Goal: Transaction & Acquisition: Purchase product/service

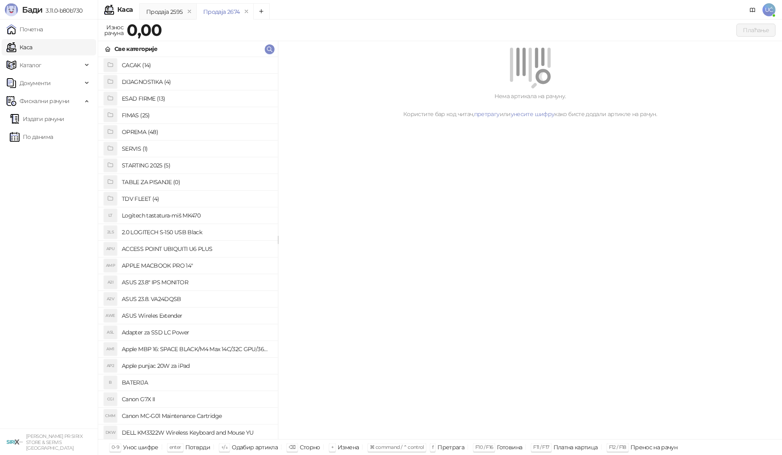
click at [145, 129] on h4 "OPREMA (48)" at bounding box center [196, 131] width 149 height 13
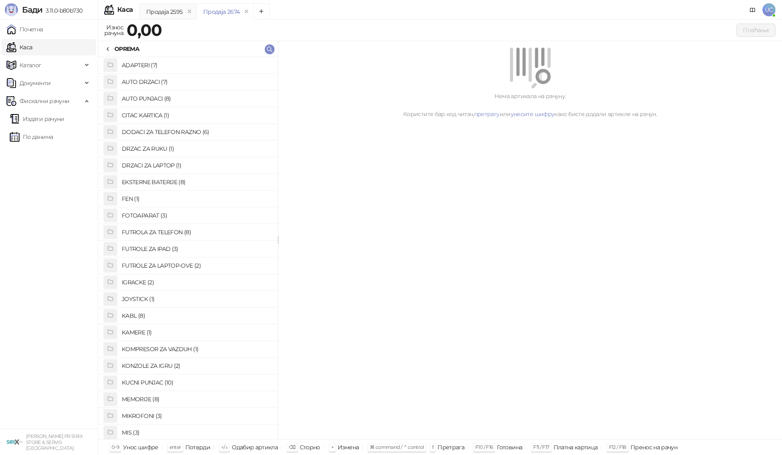
click at [158, 283] on h4 "IGRACKE (2)" at bounding box center [196, 282] width 149 height 13
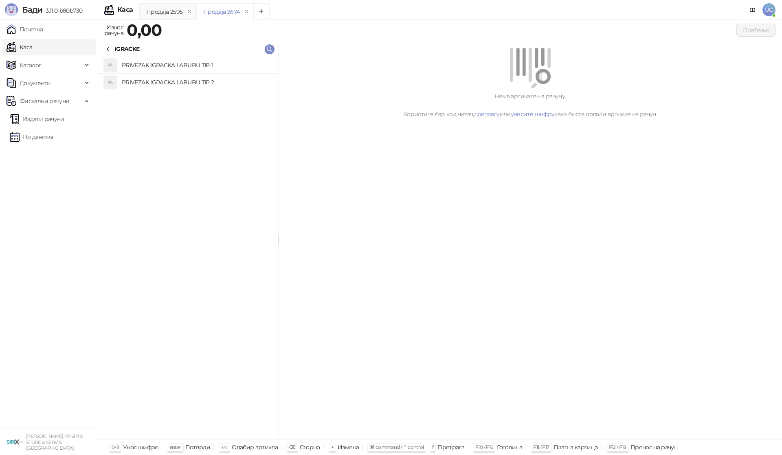
click at [184, 79] on h4 "PRIVEZAK IGRACKA LABUBU TIP 2" at bounding box center [196, 82] width 149 height 13
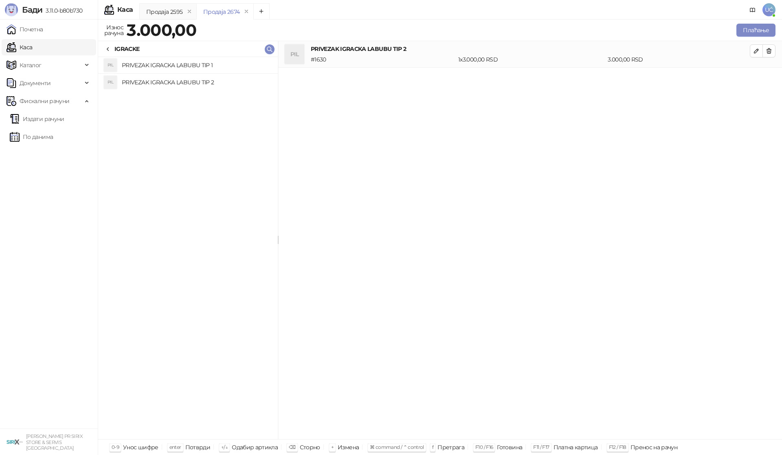
click at [199, 67] on h4 "PRIVEZAK IGRACKA LABUBU TIP 1" at bounding box center [196, 65] width 149 height 13
click at [768, 50] on icon "button" at bounding box center [769, 50] width 4 height 5
click at [751, 30] on button "Плаћање" at bounding box center [755, 30] width 39 height 13
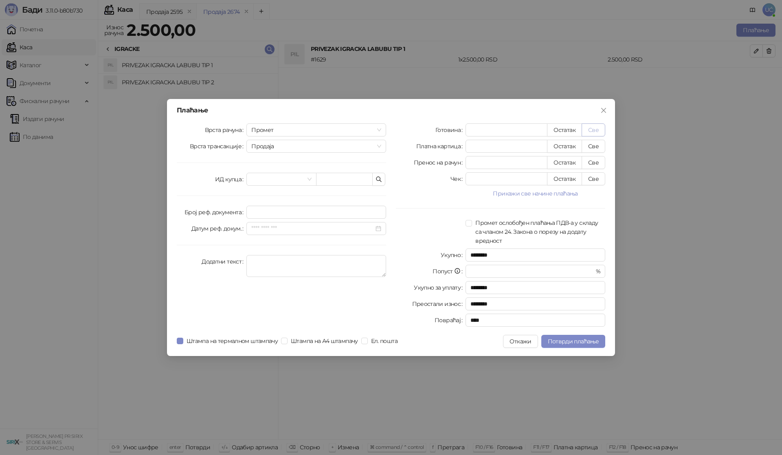
click at [594, 127] on button "Све" at bounding box center [593, 129] width 24 height 13
type input "****"
click at [572, 340] on span "Потврди плаћање" at bounding box center [573, 340] width 51 height 7
